Goal: Task Accomplishment & Management: Use online tool/utility

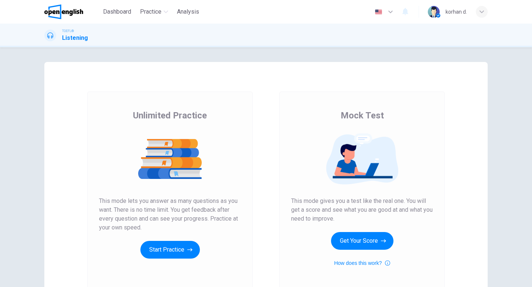
click at [172, 248] on button "Start Practice" at bounding box center [169, 250] width 59 height 18
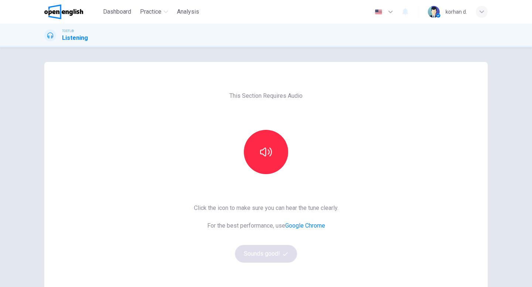
scroll to position [19, 0]
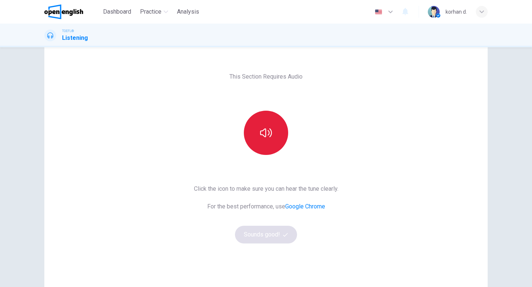
click at [262, 142] on button "button" at bounding box center [266, 133] width 44 height 44
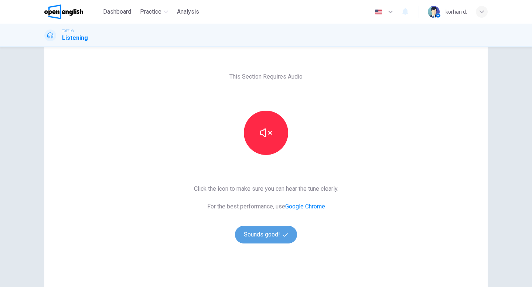
click at [256, 237] on button "Sounds good!" at bounding box center [266, 235] width 62 height 18
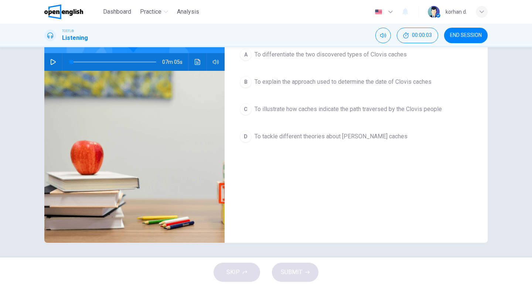
scroll to position [0, 0]
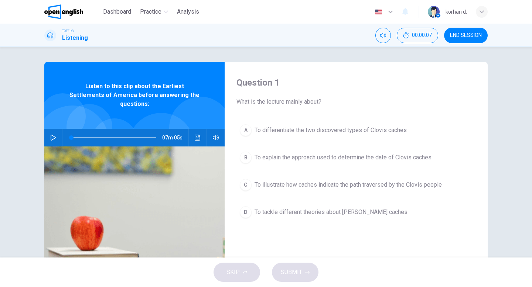
click at [53, 135] on icon "button" at bounding box center [53, 138] width 6 height 6
type input "*"
click at [47, 129] on button "button" at bounding box center [53, 138] width 12 height 18
type input "*"
drag, startPoint x: 75, startPoint y: 131, endPoint x: 55, endPoint y: 131, distance: 20.3
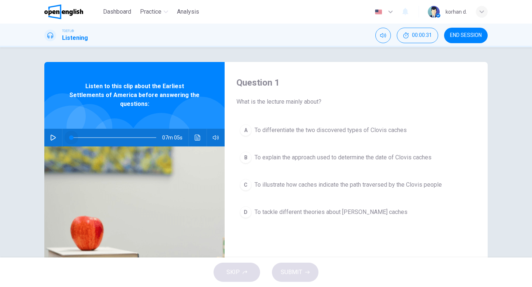
click at [55, 131] on div "07m 05s" at bounding box center [134, 138] width 180 height 18
